Goal: Information Seeking & Learning: Find specific page/section

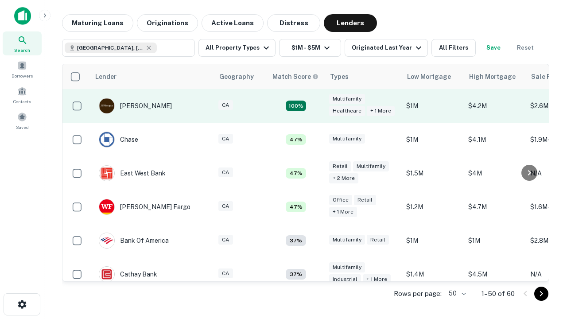
click at [315, 106] on td "100%" at bounding box center [296, 106] width 58 height 34
